Goal: Information Seeking & Learning: Learn about a topic

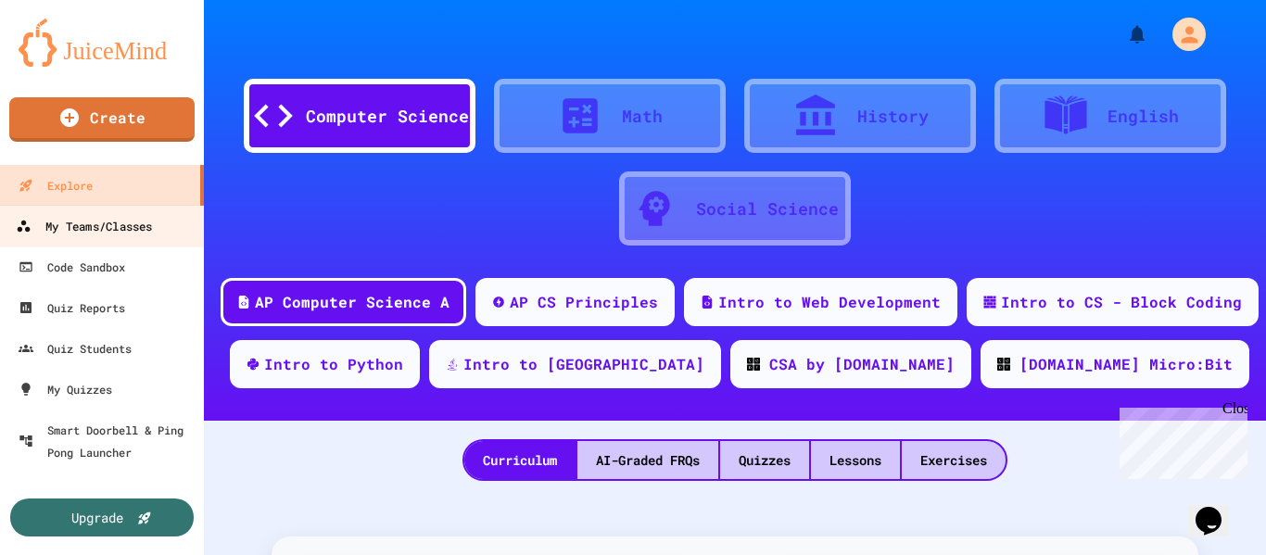
click at [80, 215] on div "My Teams/Classes" at bounding box center [84, 226] width 136 height 23
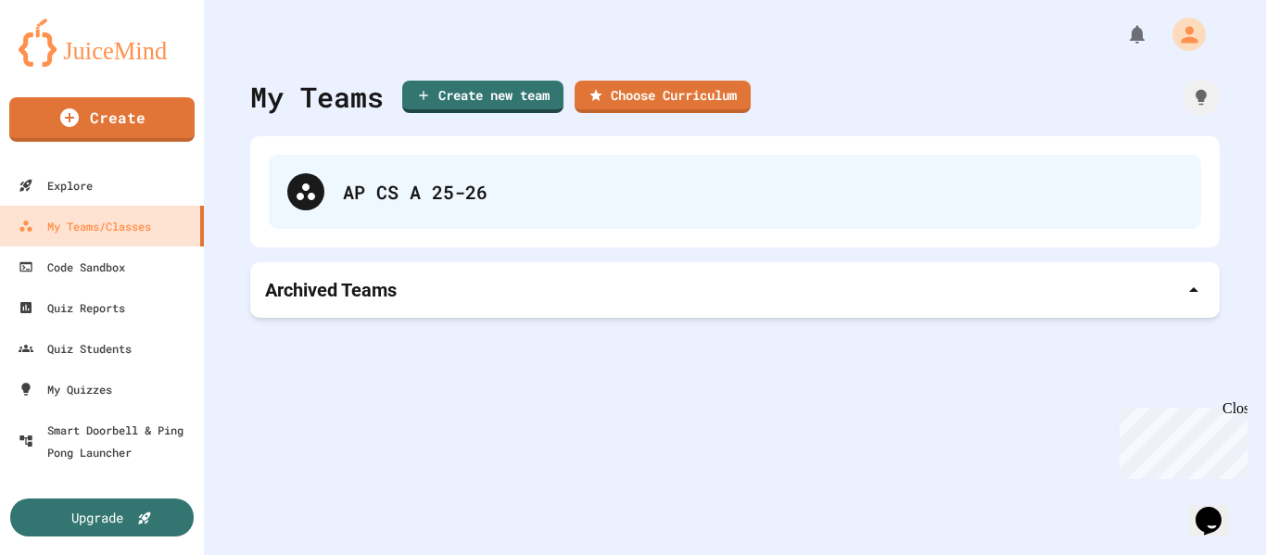
click at [401, 185] on div "AP CS A 25-26" at bounding box center [763, 192] width 840 height 28
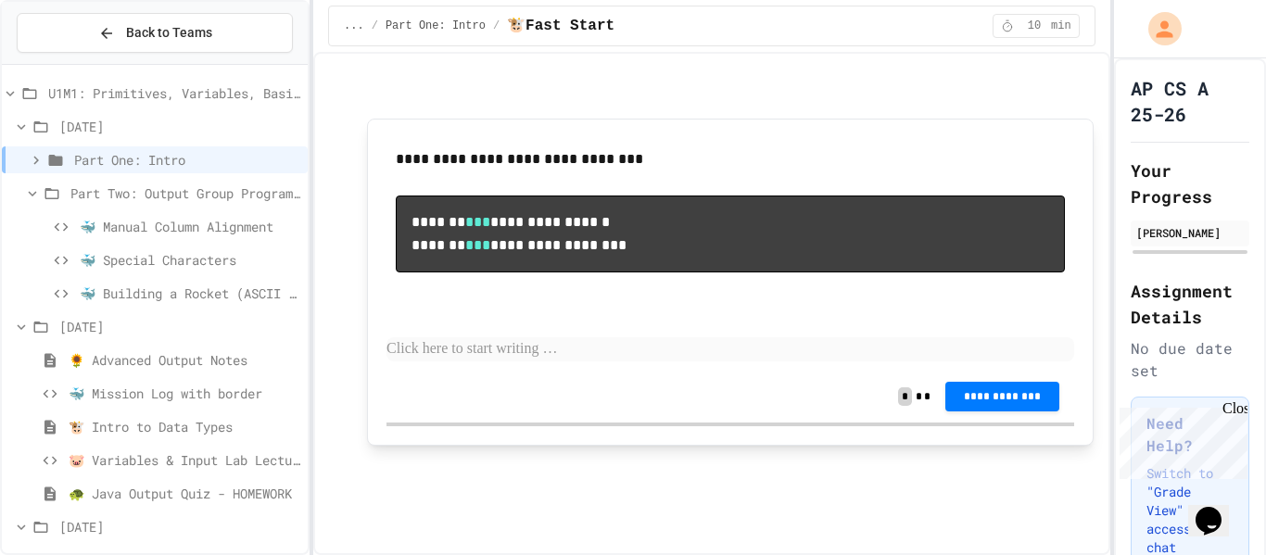
click at [204, 499] on span "🐢 Java Output Quiz - HOMEWORK" at bounding box center [185, 493] width 232 height 19
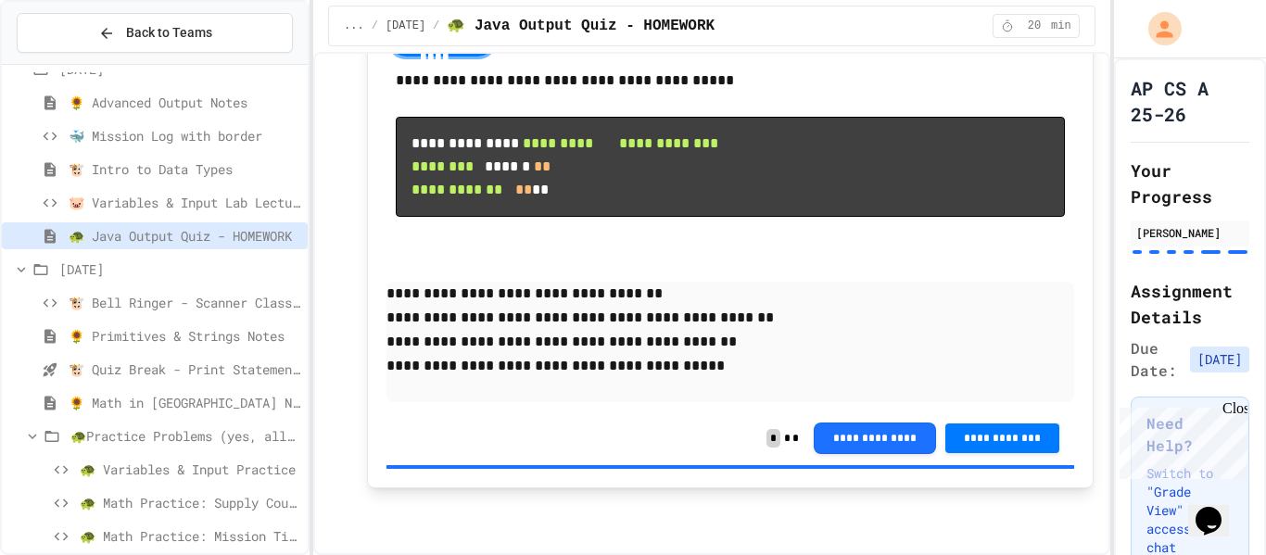
scroll to position [274, 0]
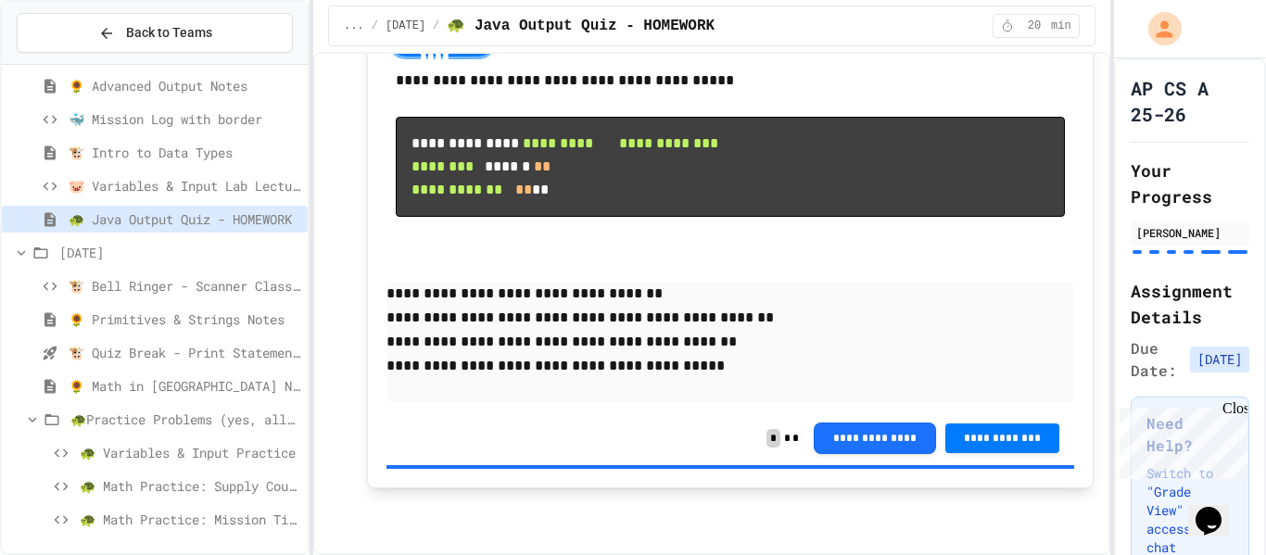
click at [241, 355] on span "🐮 Quiz Break - Print Statements" at bounding box center [185, 352] width 232 height 19
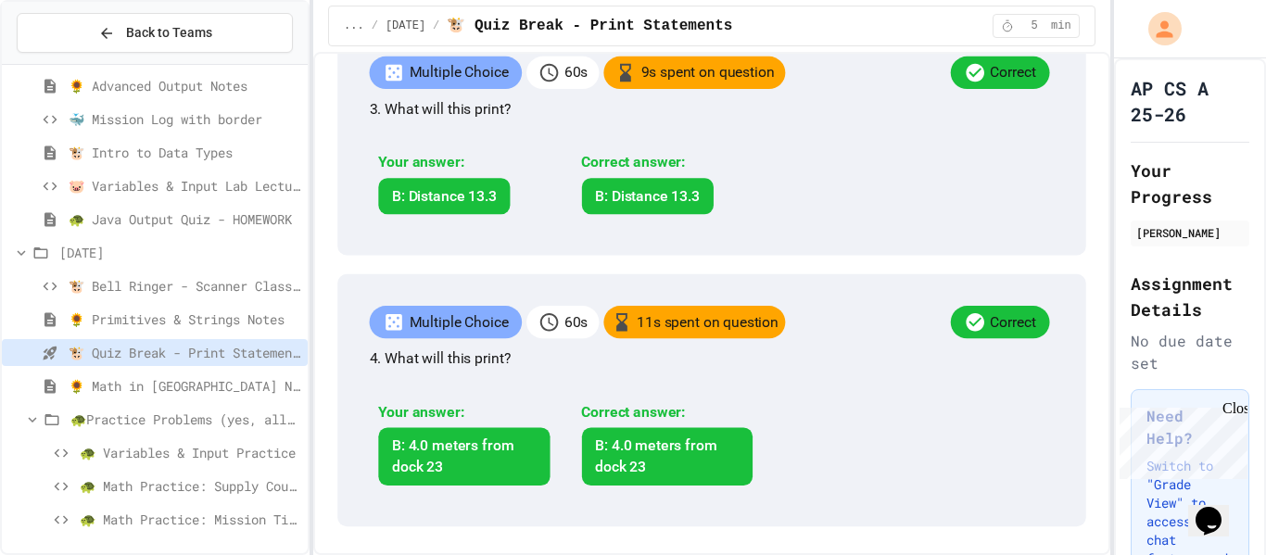
scroll to position [1126, 0]
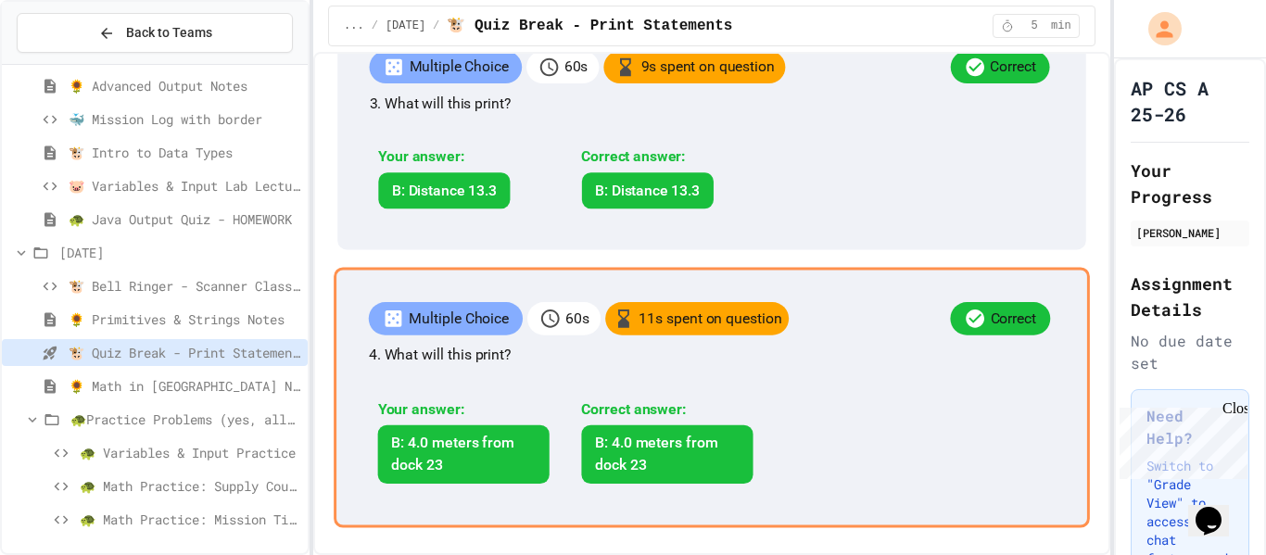
click at [509, 308] on p "Multiple Choice" at bounding box center [459, 319] width 100 height 22
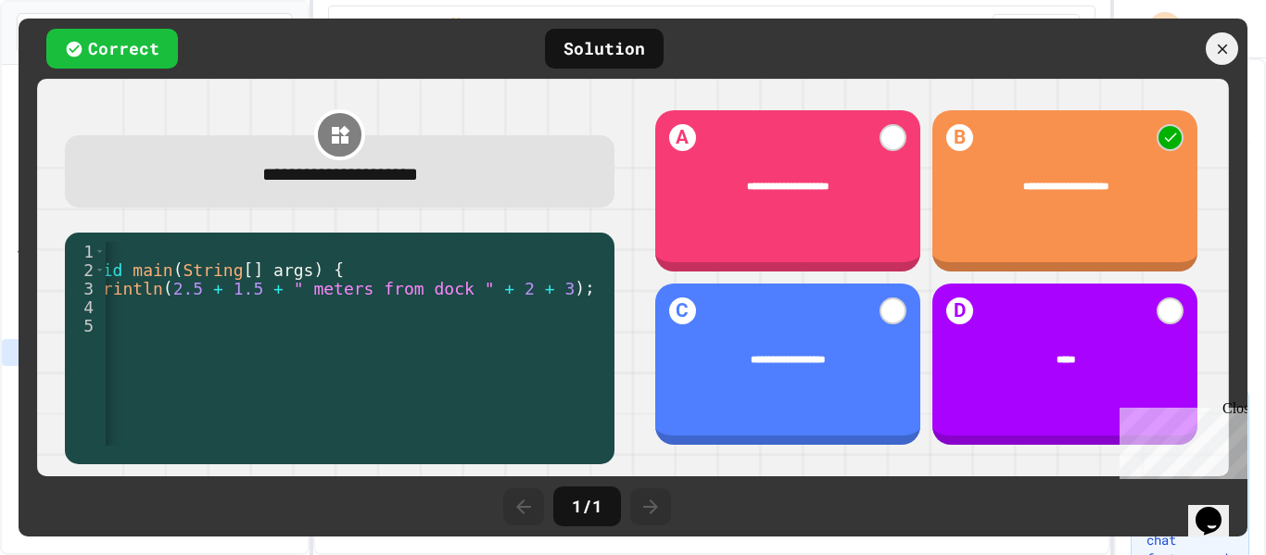
scroll to position [0, 212]
click at [1222, 48] on icon at bounding box center [1222, 49] width 10 height 10
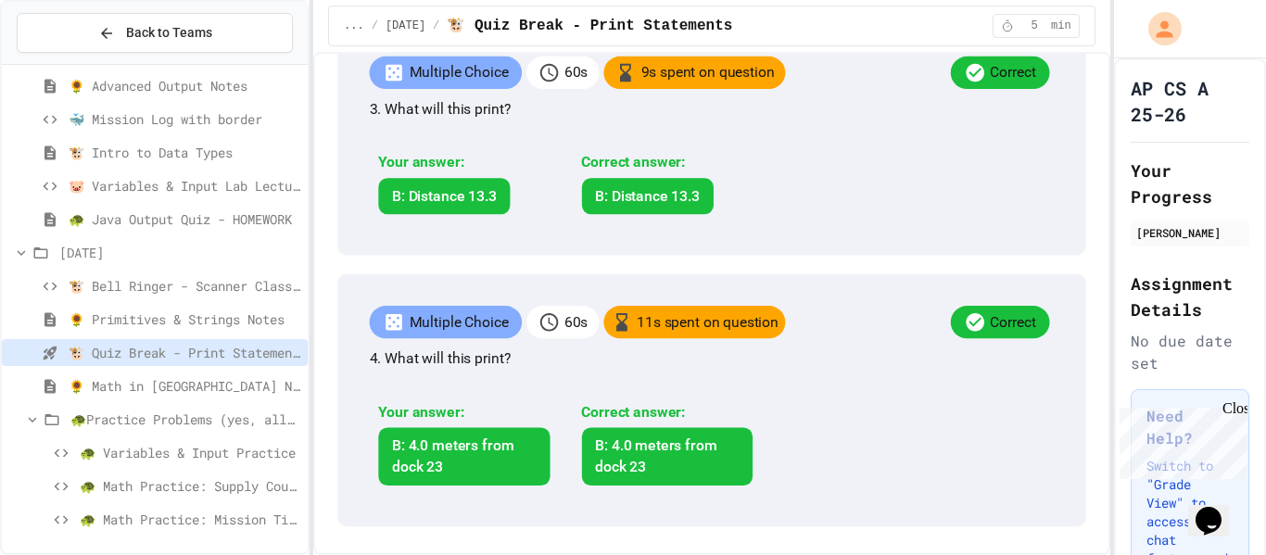
scroll to position [937, 0]
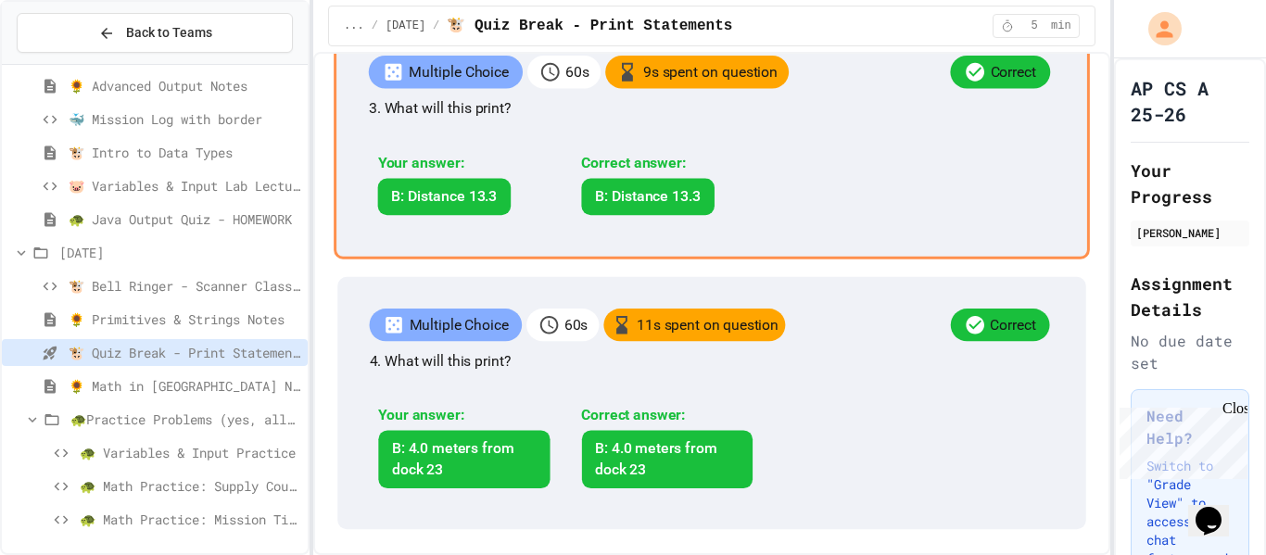
click at [538, 197] on div "Multiple Choice 60 s 9 s spent on question Correct 3. What will this print? You…" at bounding box center [712, 139] width 756 height 238
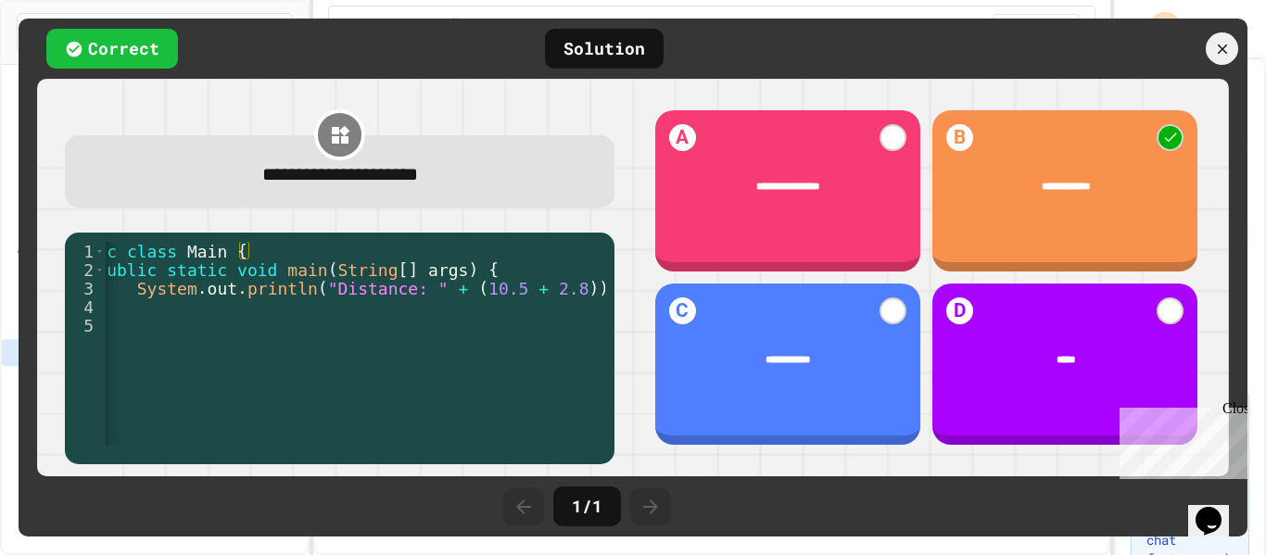
scroll to position [0, 72]
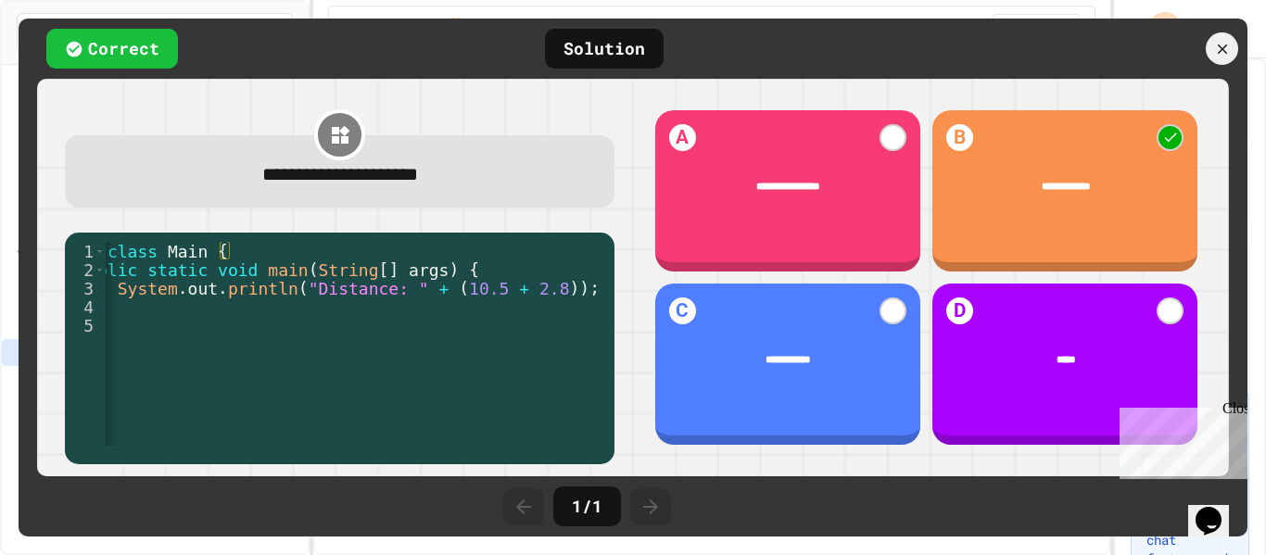
click at [1241, 46] on div at bounding box center [1146, 48] width 204 height 32
click at [1226, 48] on icon at bounding box center [1223, 49] width 17 height 17
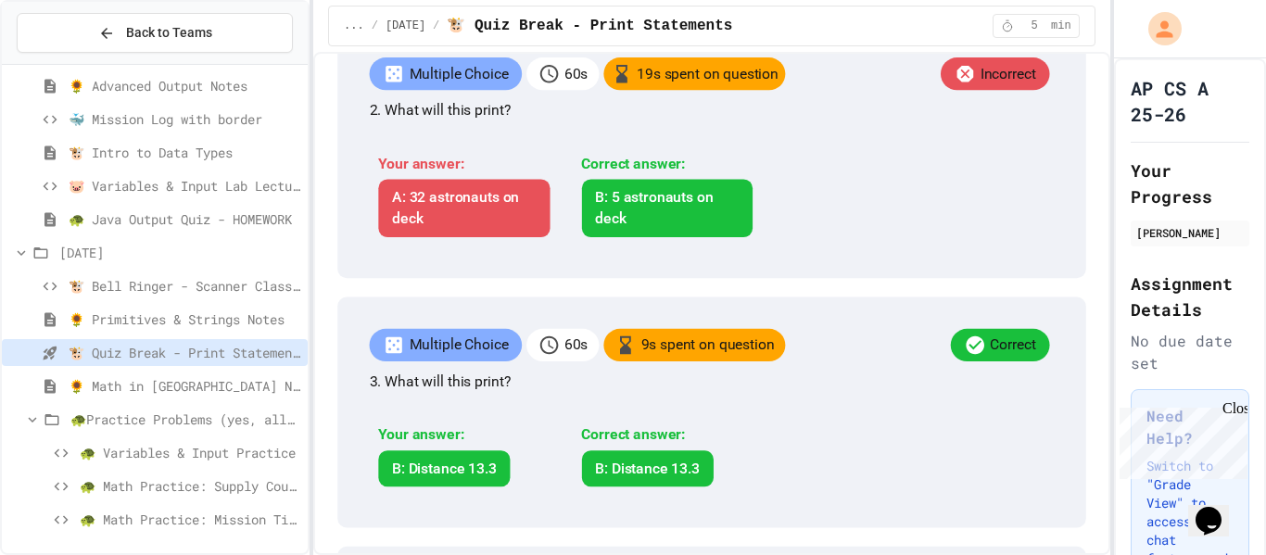
scroll to position [658, 0]
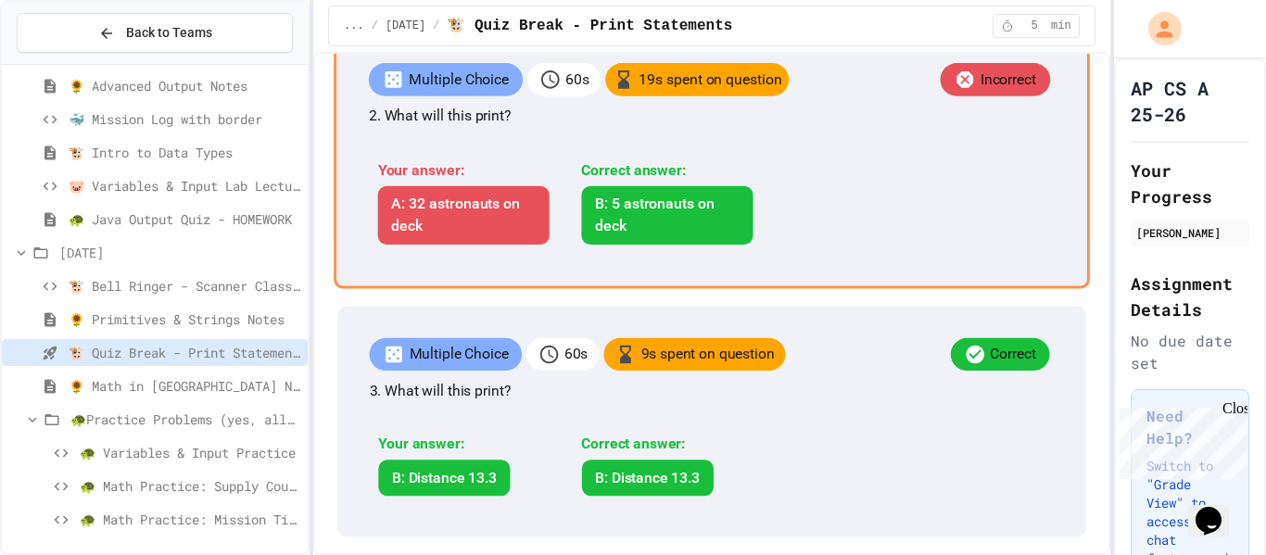
click at [515, 101] on div "Multiple Choice 60 s 19 s spent on question Incorrect" at bounding box center [712, 82] width 686 height 38
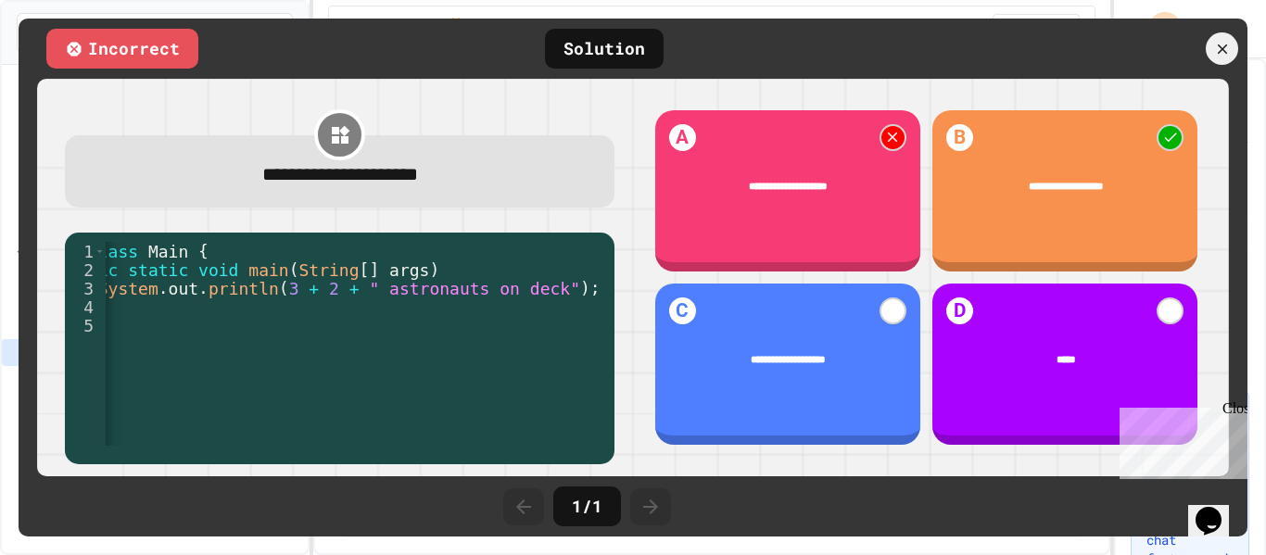
scroll to position [0, 100]
click at [1213, 53] on div at bounding box center [1222, 48] width 32 height 32
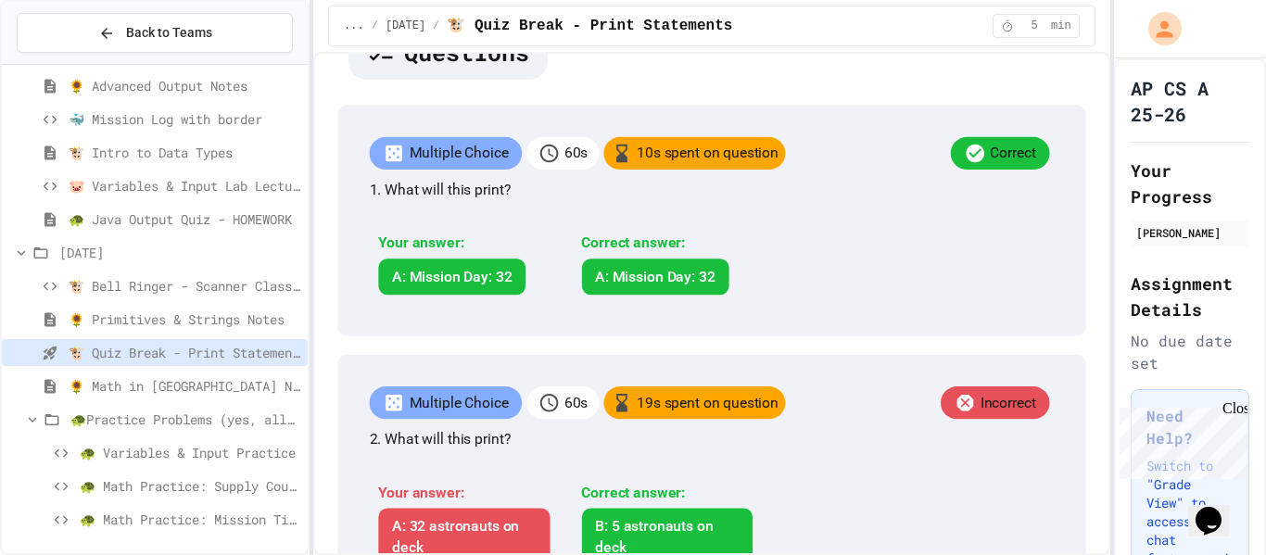
scroll to position [324, 0]
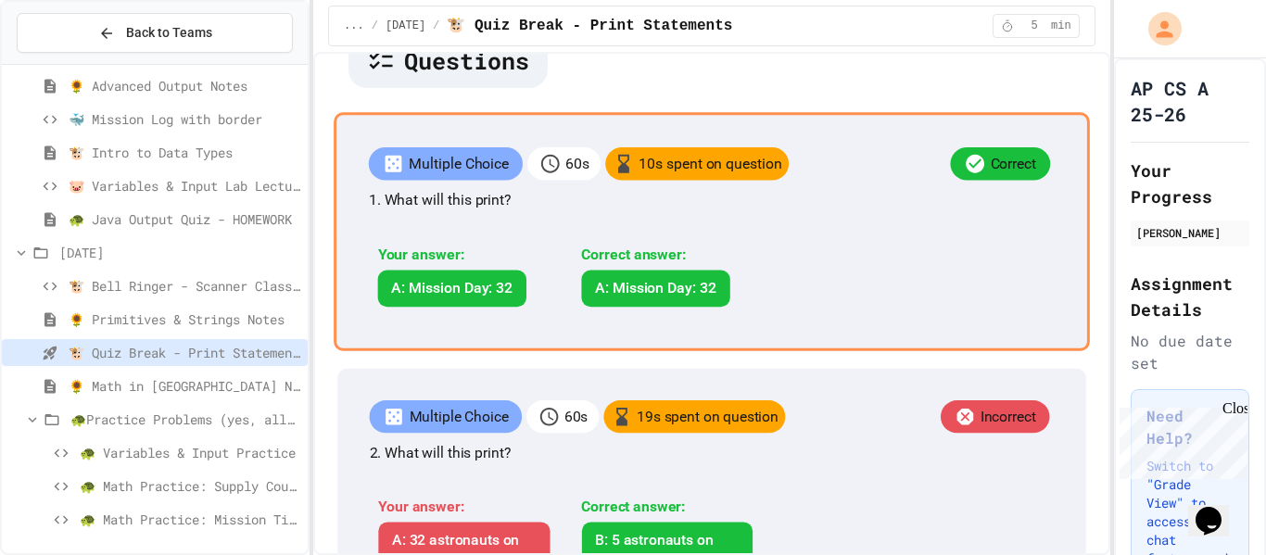
click at [509, 175] on p "Multiple Choice" at bounding box center [459, 164] width 100 height 22
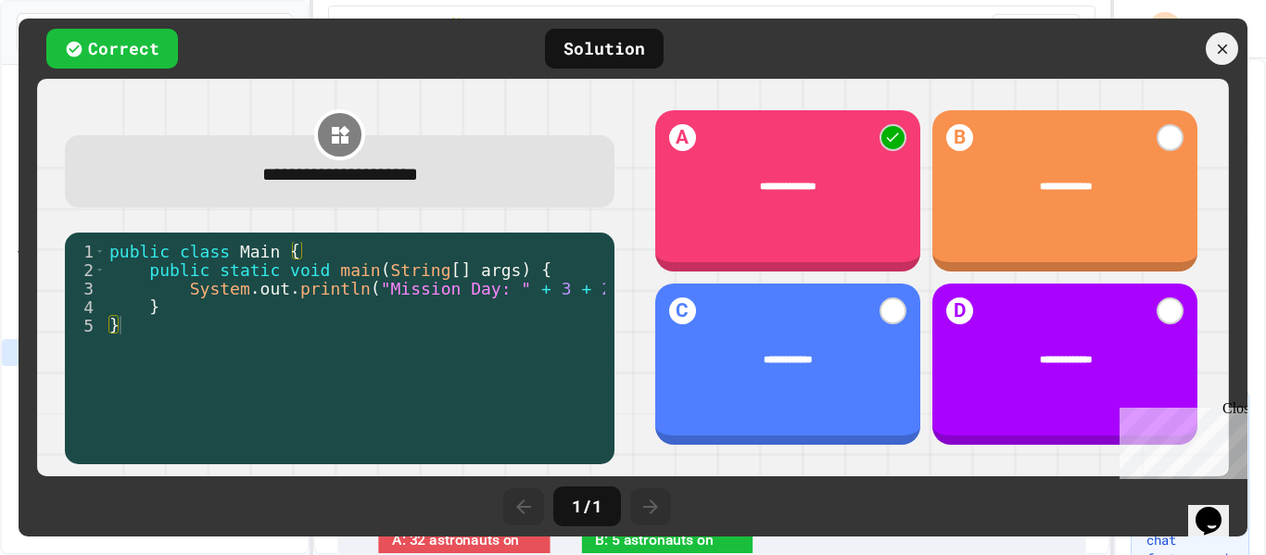
scroll to position [0, 39]
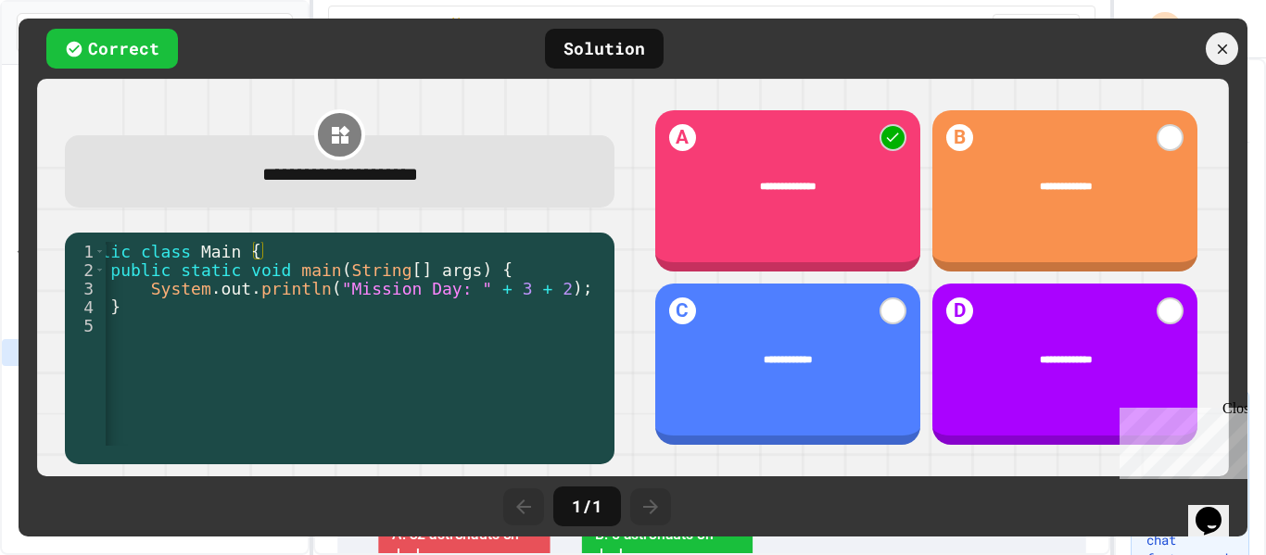
click at [1222, 48] on icon at bounding box center [1222, 49] width 10 height 10
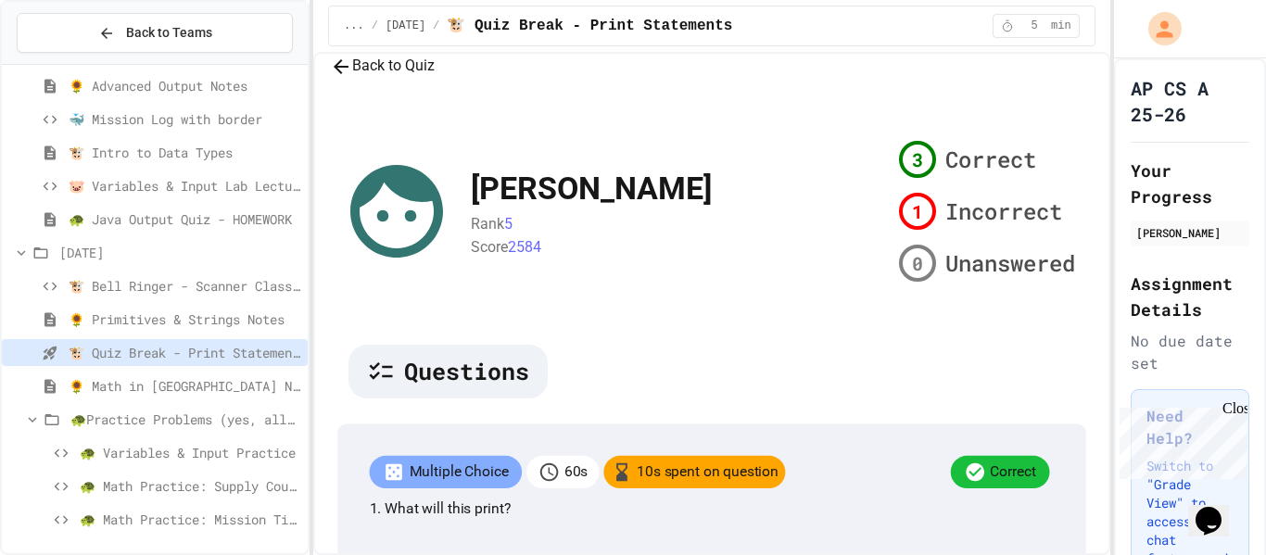
scroll to position [12, 0]
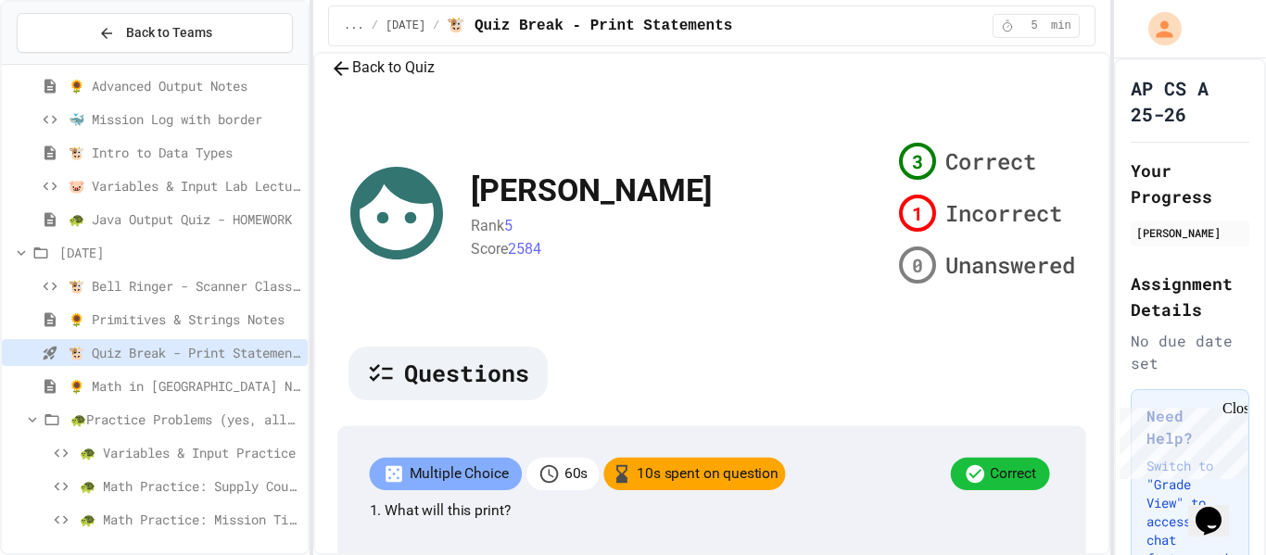
click at [195, 387] on span "🌻 Math in [GEOGRAPHIC_DATA] Notes" at bounding box center [185, 385] width 232 height 19
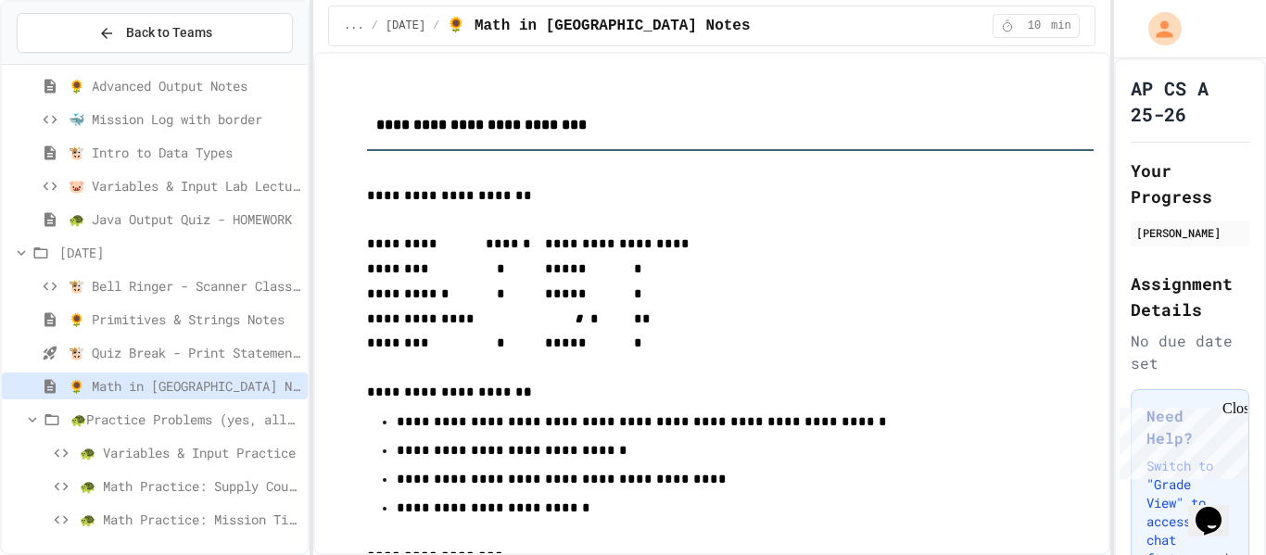
click at [227, 423] on span "🐢Practice Problems (yes, all of them)" at bounding box center [185, 419] width 230 height 19
click at [134, 415] on span "🐢Practice Problems (yes, all of them)" at bounding box center [185, 419] width 230 height 19
click at [171, 452] on span "🐢 Variables & Input Practice" at bounding box center [190, 452] width 221 height 19
